Goal: Task Accomplishment & Management: Complete application form

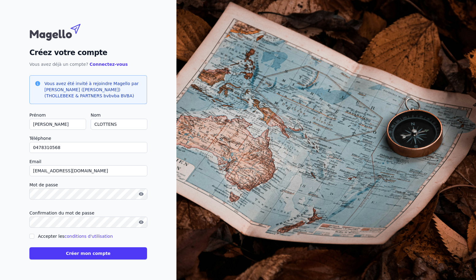
type input "0478310568"
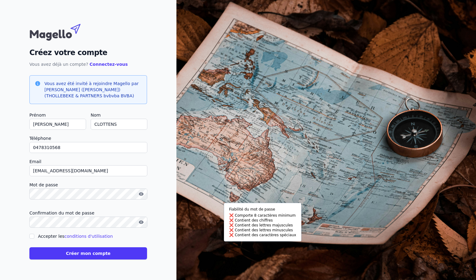
click at [147, 185] on div "Créez votre compte Vous avez déjà un compte? Connectez-vous Vous avez été invit…" at bounding box center [88, 140] width 176 height 280
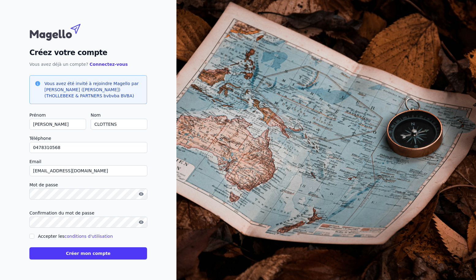
click at [147, 185] on button "Créer mon compte" at bounding box center [88, 254] width 118 height 12
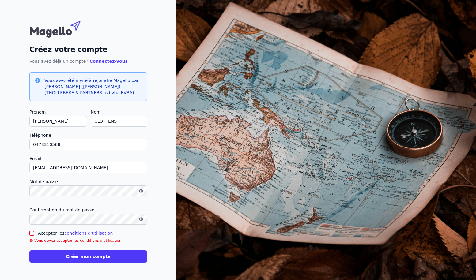
click at [34, 185] on input "Accepter les conditions d'utilisation" at bounding box center [31, 233] width 5 height 5
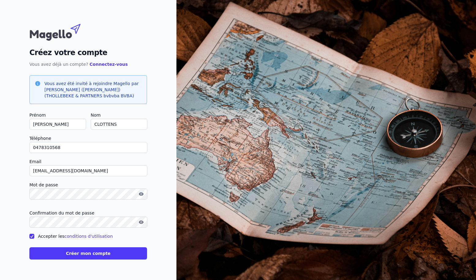
click at [34, 185] on input "Accepter les conditions d'utilisation" at bounding box center [31, 236] width 5 height 5
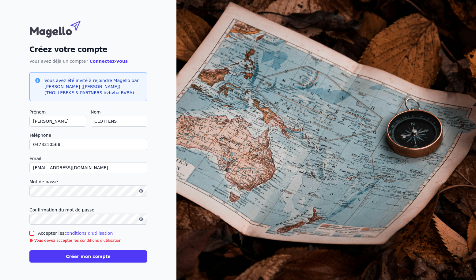
click at [34, 185] on div at bounding box center [31, 233] width 5 height 7
click at [34, 185] on input "Accepter les conditions d'utilisation" at bounding box center [31, 233] width 5 height 5
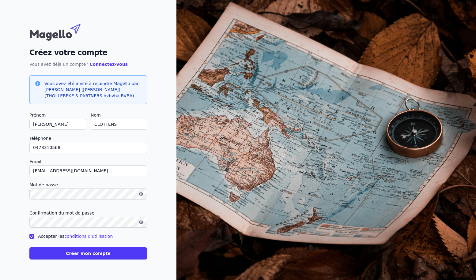
click at [113, 185] on link "conditions d'utilisation" at bounding box center [88, 236] width 48 height 5
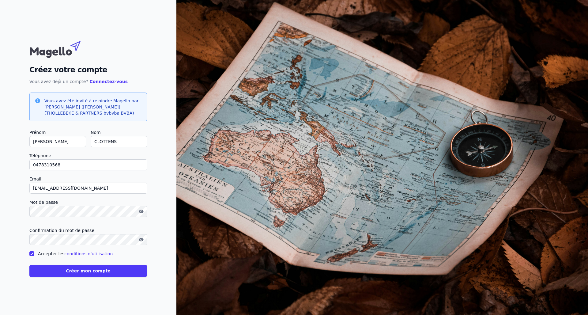
click at [34, 185] on input "Accepter les conditions d'utilisation" at bounding box center [31, 253] width 5 height 5
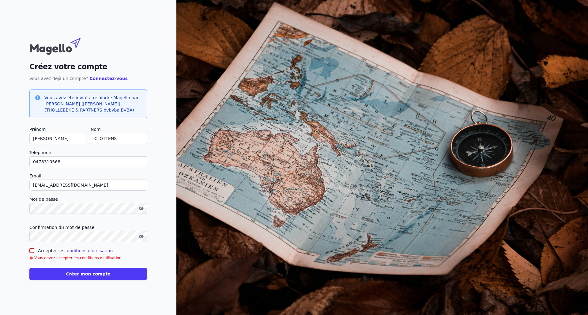
click at [34, 185] on input "Accepter les conditions d'utilisation" at bounding box center [31, 250] width 5 height 5
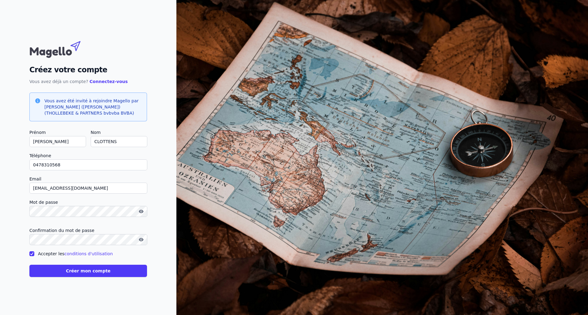
click at [147, 185] on div "Accepter les conditions d'utilisation" at bounding box center [88, 253] width 118 height 7
click at [34, 185] on input "Accepter les conditions d'utilisation" at bounding box center [31, 253] width 5 height 5
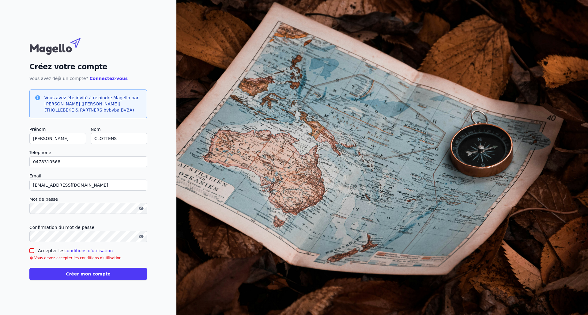
click at [34, 185] on input "Accepter les conditions d'utilisation" at bounding box center [31, 250] width 5 height 5
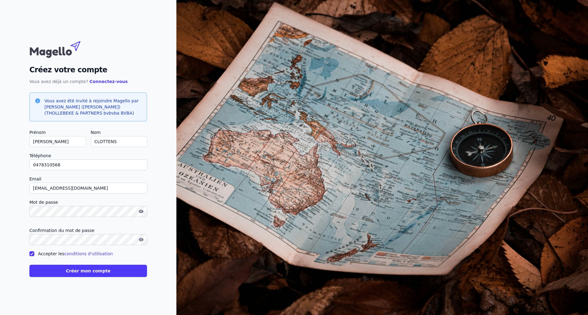
click at [34, 185] on input "Accepter les conditions d'utilisation" at bounding box center [31, 253] width 5 height 5
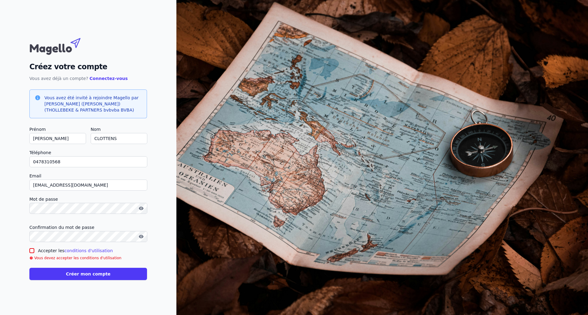
click at [147, 185] on button "Créer mon compte" at bounding box center [88, 274] width 118 height 12
click at [143, 185] on icon "button" at bounding box center [141, 236] width 5 height 3
click at [144, 185] on icon "button" at bounding box center [141, 208] width 5 height 5
click at [144, 185] on icon "button" at bounding box center [141, 236] width 5 height 5
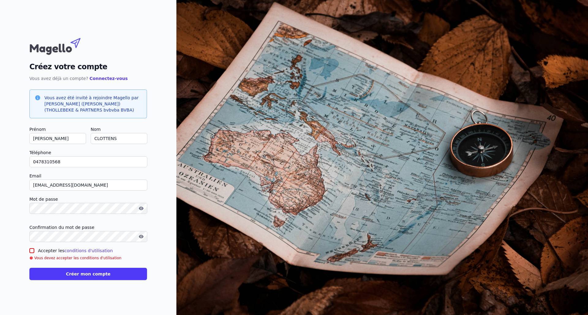
click at [34, 185] on input "Accepter les conditions d'utilisation" at bounding box center [31, 250] width 5 height 5
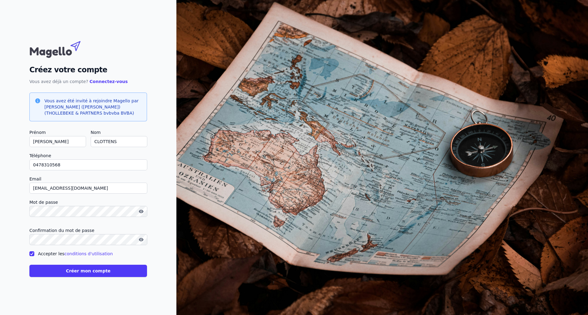
click at [34, 185] on input "Accepter les conditions d'utilisation" at bounding box center [31, 253] width 5 height 5
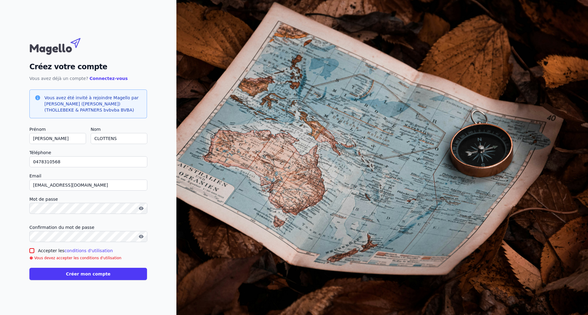
click at [34, 185] on div at bounding box center [31, 250] width 5 height 7
click at [113, 185] on link "conditions d'utilisation" at bounding box center [88, 250] width 48 height 5
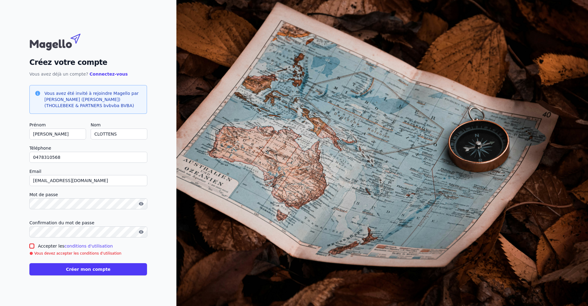
click at [34, 185] on input "Accepter les conditions d'utilisation" at bounding box center [31, 246] width 5 height 5
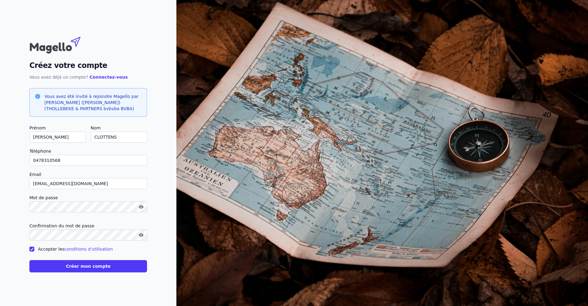
click at [34, 185] on input "Accepter les conditions d'utilisation" at bounding box center [31, 249] width 5 height 5
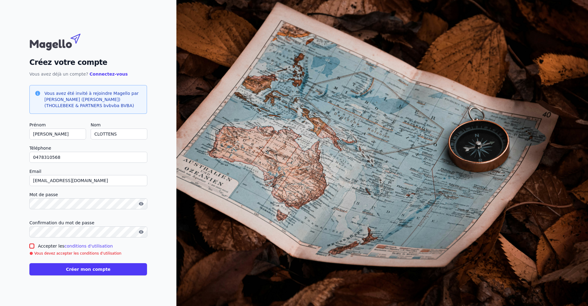
click at [34, 185] on input "Accepter les conditions d'utilisation" at bounding box center [31, 246] width 5 height 5
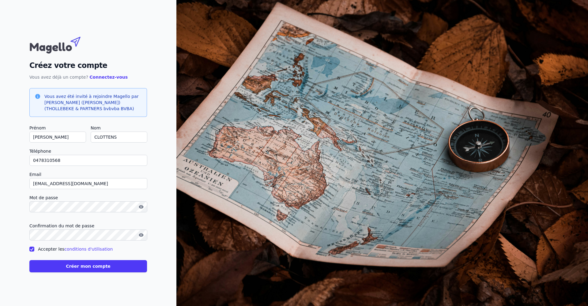
click at [34, 185] on input "Accepter les conditions d'utilisation" at bounding box center [31, 249] width 5 height 5
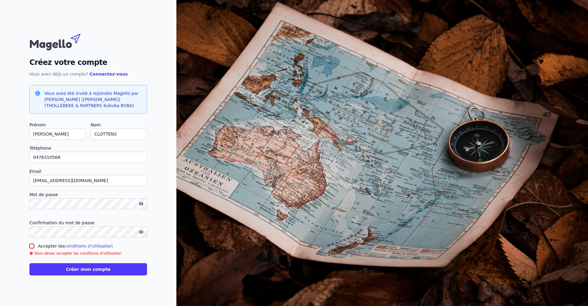
click at [34, 185] on input "Accepter les conditions d'utilisation" at bounding box center [31, 246] width 5 height 5
checkbox input "true"
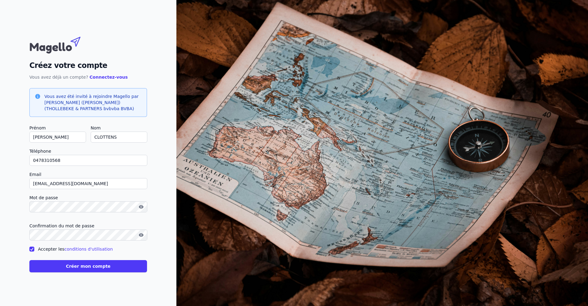
click at [147, 185] on button "Créer mon compte" at bounding box center [88, 266] width 118 height 12
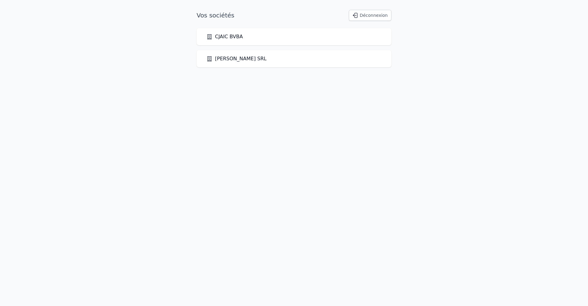
click at [227, 36] on link "CJAIC BVBA" at bounding box center [224, 36] width 36 height 7
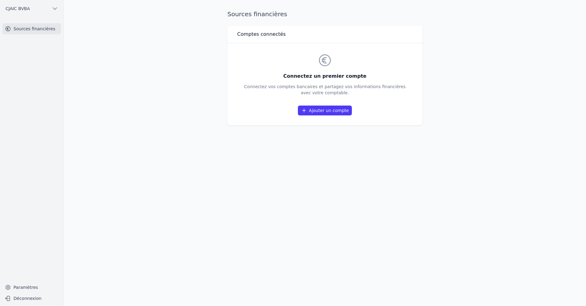
click at [301, 115] on link "Ajouter un compte" at bounding box center [325, 111] width 54 height 10
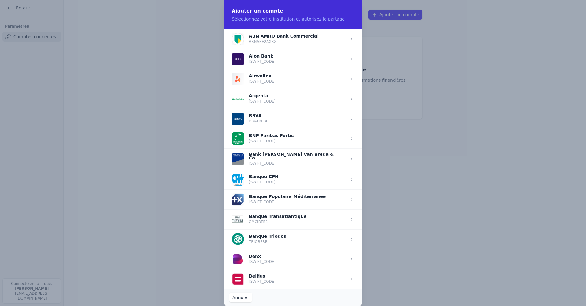
click at [256, 136] on span "button" at bounding box center [292, 139] width 137 height 20
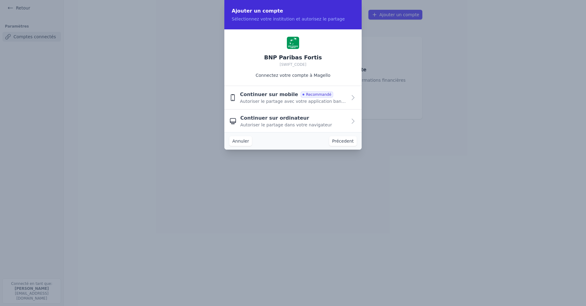
click at [263, 100] on span "Autoriser le partage avec votre application bancaire" at bounding box center [293, 101] width 107 height 6
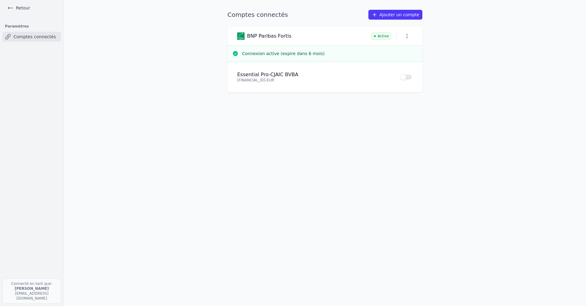
click at [341, 80] on button "Use setting" at bounding box center [406, 77] width 12 height 6
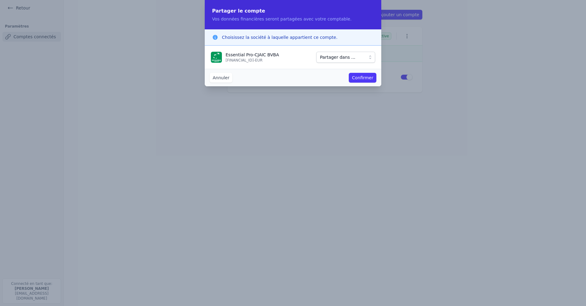
click at [320, 58] on span "Partager dans ..." at bounding box center [341, 57] width 43 height 7
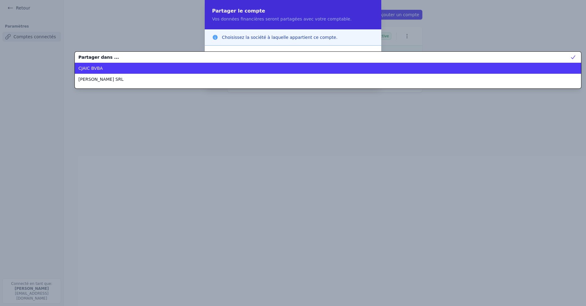
click at [213, 69] on div "CJAIC BVBA" at bounding box center [323, 68] width 491 height 6
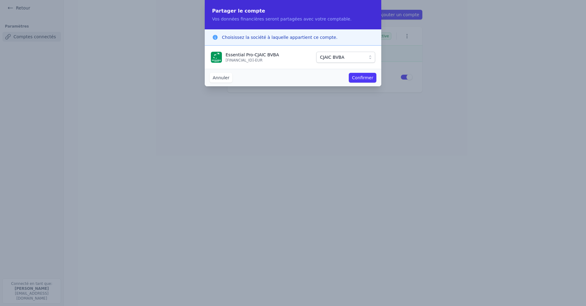
click at [341, 77] on button "Confirmer" at bounding box center [363, 78] width 28 height 10
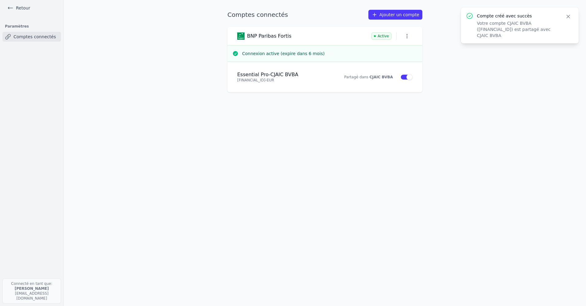
click at [341, 18] on icon at bounding box center [374, 15] width 6 height 6
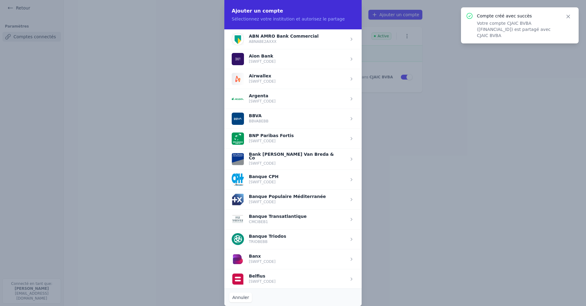
click at [271, 154] on span "button" at bounding box center [292, 159] width 137 height 21
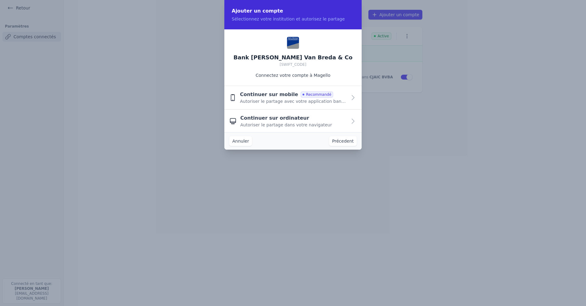
click at [272, 95] on span "Continuer sur mobile" at bounding box center [269, 94] width 58 height 7
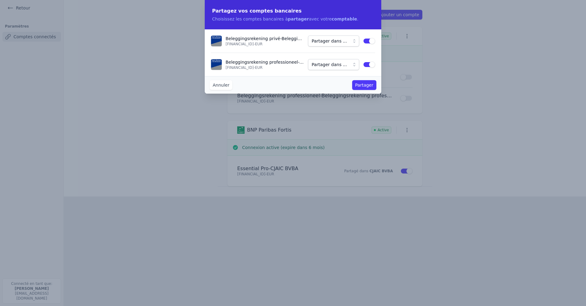
click at [312, 64] on span "Partager dans ..." at bounding box center [329, 64] width 35 height 7
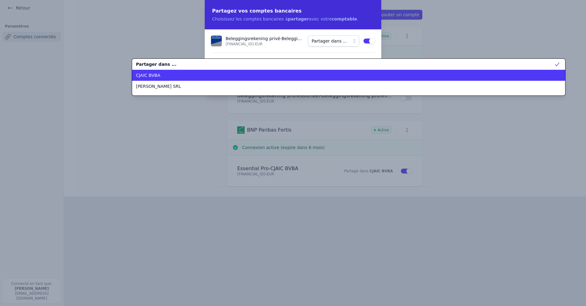
click at [153, 77] on span "CJAIC BVBA" at bounding box center [148, 75] width 25 height 6
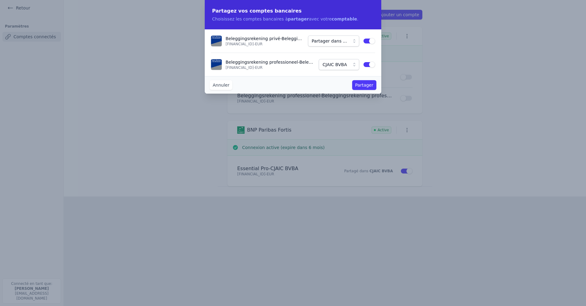
click at [341, 83] on button "Partager" at bounding box center [364, 85] width 24 height 10
click at [341, 41] on button "Use setting" at bounding box center [369, 41] width 12 height 6
click at [341, 85] on button "Partager" at bounding box center [364, 85] width 24 height 10
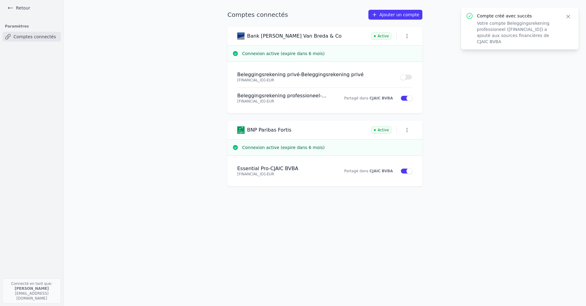
click at [341, 20] on link "Ajouter un compte" at bounding box center [395, 15] width 54 height 10
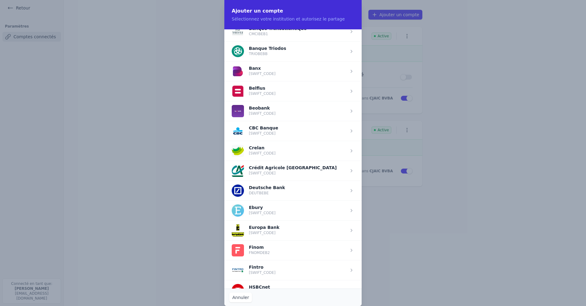
scroll to position [187, 0]
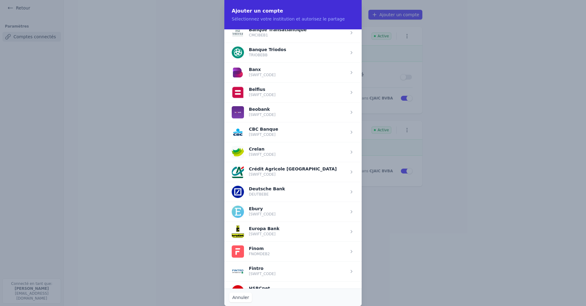
click at [249, 147] on span "button" at bounding box center [292, 152] width 137 height 20
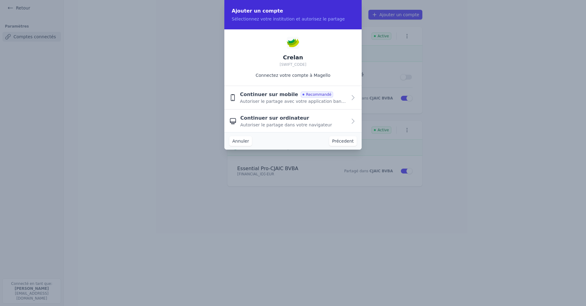
click at [281, 97] on span "Continuer sur mobile" at bounding box center [269, 94] width 58 height 7
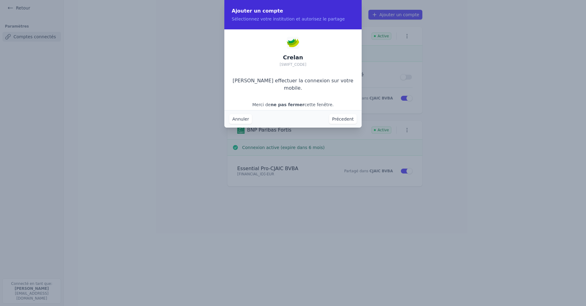
click at [237, 118] on button "Annuler" at bounding box center [240, 119] width 23 height 10
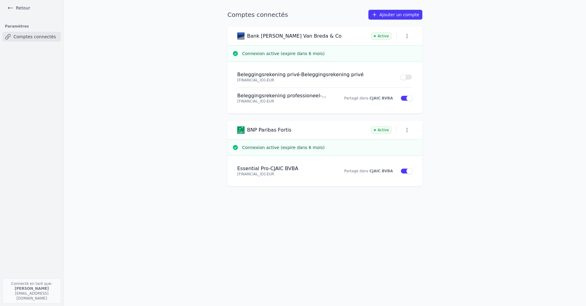
click at [341, 20] on link "Ajouter un compte" at bounding box center [395, 15] width 54 height 10
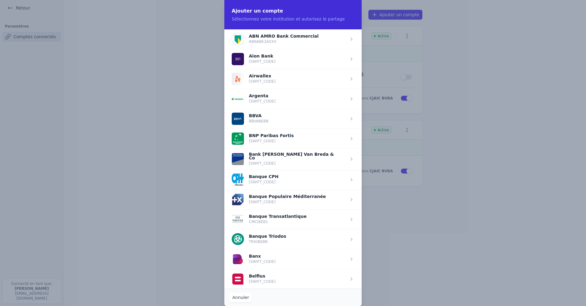
click at [254, 185] on span "button" at bounding box center [292, 279] width 137 height 20
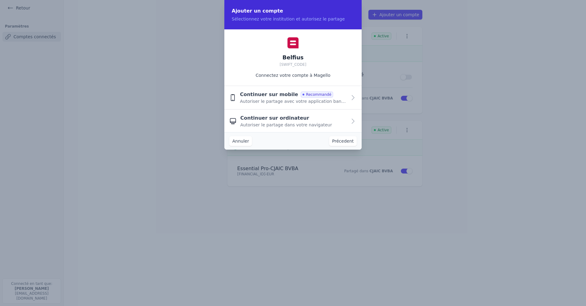
click at [267, 98] on span "Continuer sur mobile" at bounding box center [269, 94] width 58 height 7
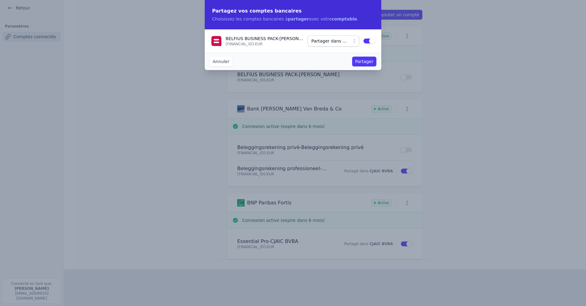
click at [311, 40] on span "Partager dans ..." at bounding box center [329, 40] width 36 height 7
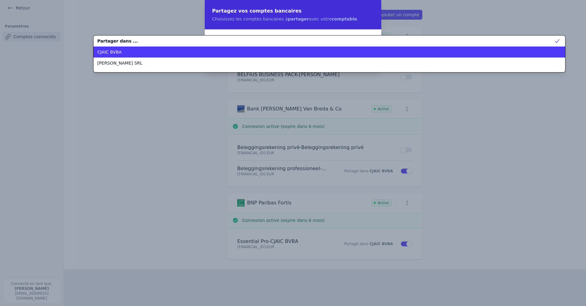
click at [145, 53] on div "CJAIC BVBA" at bounding box center [325, 52] width 457 height 6
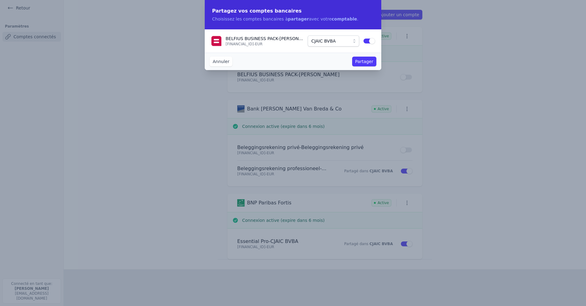
click at [341, 62] on button "Partager" at bounding box center [364, 62] width 24 height 10
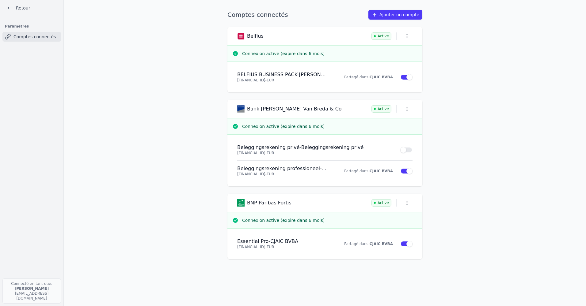
click at [341, 20] on link "Ajouter un compte" at bounding box center [395, 15] width 54 height 10
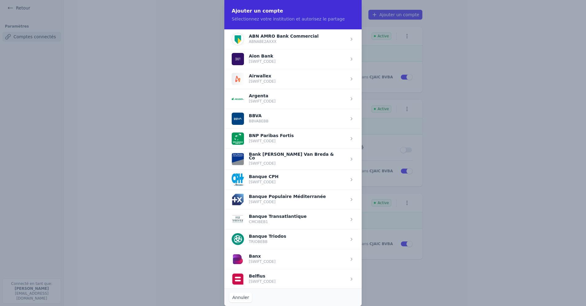
click at [257, 135] on span "button" at bounding box center [292, 139] width 137 height 20
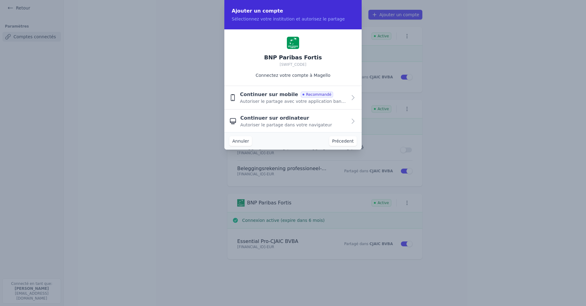
click at [266, 96] on span "Continuer sur mobile" at bounding box center [269, 94] width 58 height 7
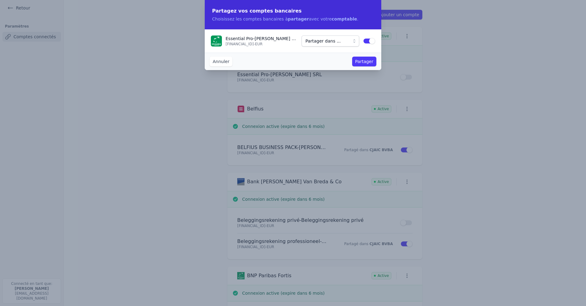
click at [305, 43] on span "Partager dans ..." at bounding box center [326, 40] width 42 height 7
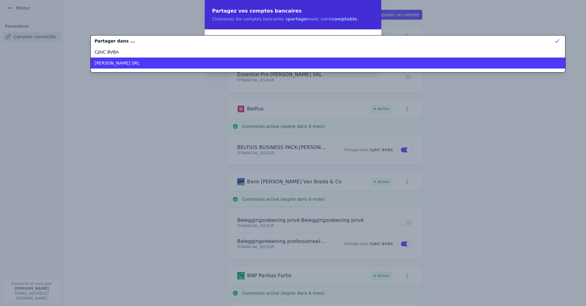
click at [177, 64] on div "[PERSON_NAME] SRL" at bounding box center [324, 63] width 460 height 6
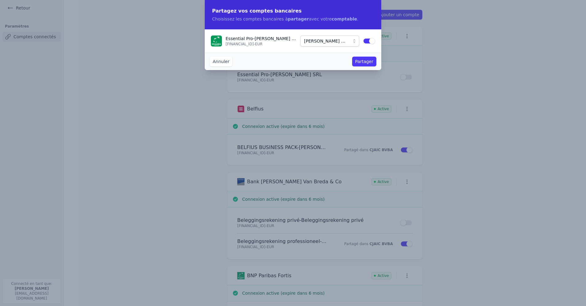
click at [341, 61] on button "Partager" at bounding box center [364, 62] width 24 height 10
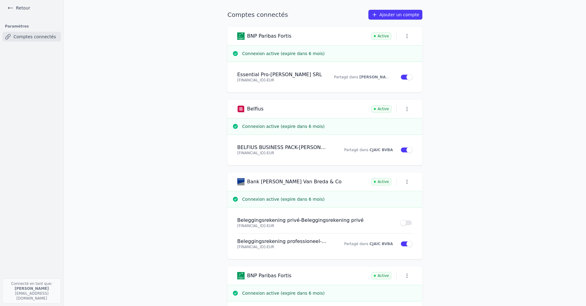
click at [341, 20] on link "Ajouter un compte" at bounding box center [395, 15] width 54 height 10
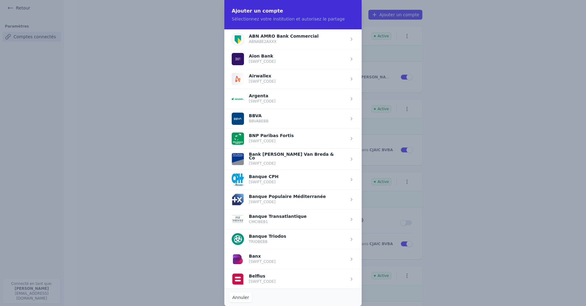
click at [259, 185] on span "button" at bounding box center [292, 279] width 137 height 20
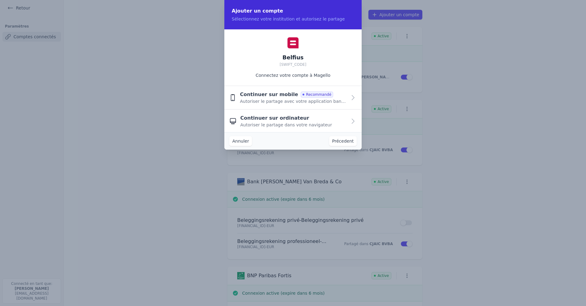
click at [264, 101] on span "Autoriser le partage avec votre application bancaire" at bounding box center [293, 101] width 107 height 6
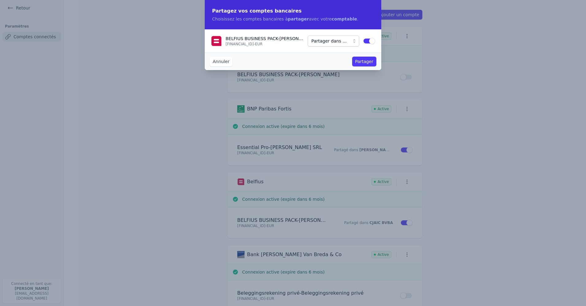
click at [341, 40] on span "Partager dans ..." at bounding box center [329, 40] width 36 height 7
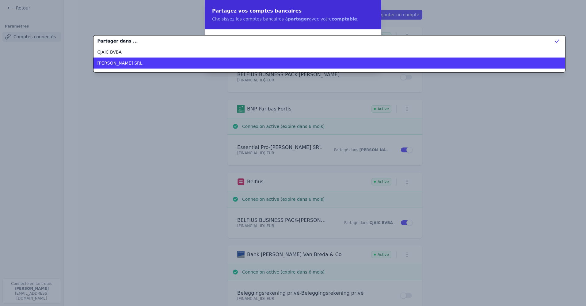
click at [326, 64] on div "[PERSON_NAME] SRL" at bounding box center [325, 63] width 457 height 6
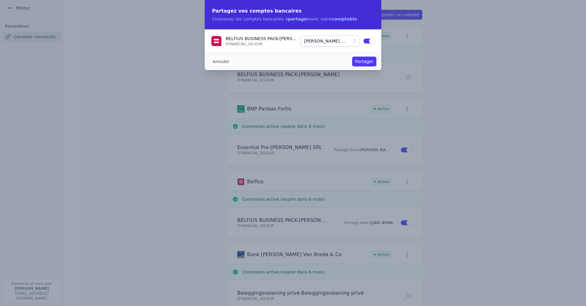
click at [341, 65] on button "Partager" at bounding box center [364, 62] width 24 height 10
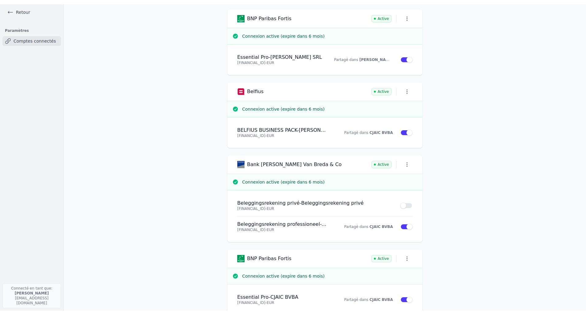
scroll to position [86, 0]
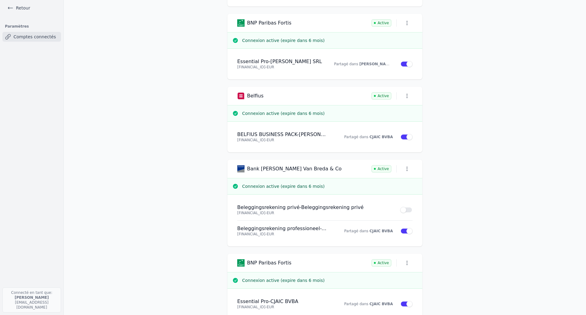
click at [0, 0] on icon "button" at bounding box center [0, 0] width 0 height 0
click at [0, 0] on link "Retour" at bounding box center [0, 0] width 0 height 0
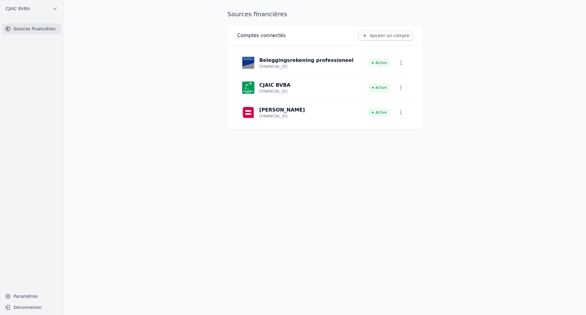
scroll to position [3, 0]
click at [0, 0] on icon "button" at bounding box center [0, 0] width 0 height 0
click at [0, 0] on button "Déconnexion" at bounding box center [0, 0] width 0 height 0
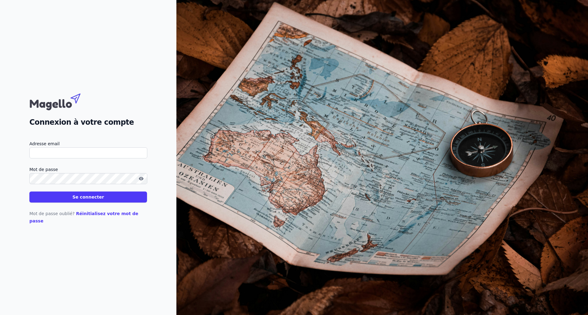
type input "[EMAIL_ADDRESS][DOMAIN_NAME]"
click at [147, 193] on button "Se connecter" at bounding box center [88, 196] width 118 height 11
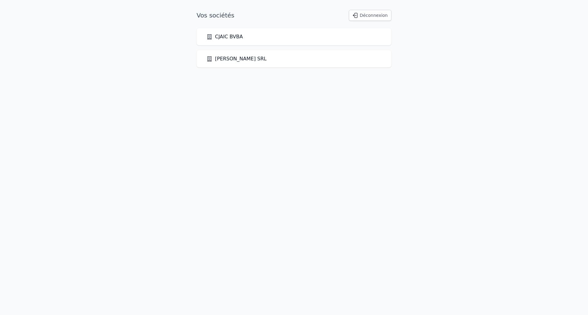
click at [225, 58] on link "[PERSON_NAME] SRL" at bounding box center [236, 58] width 60 height 7
